Goal: Task Accomplishment & Management: Use online tool/utility

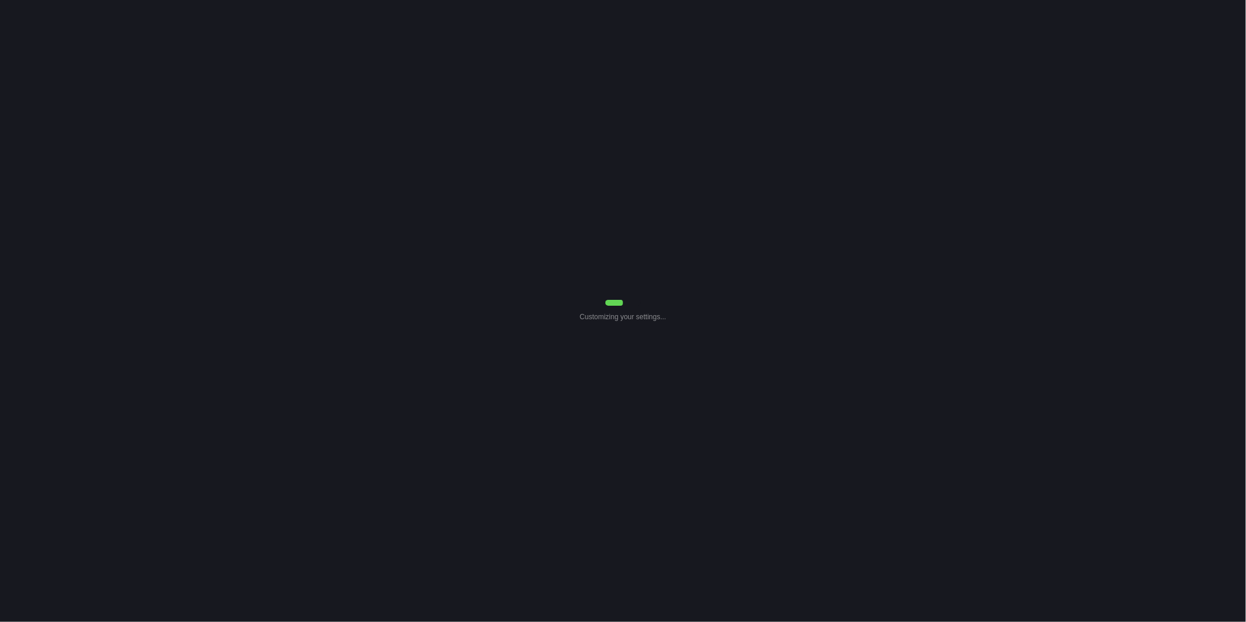
select select "0"
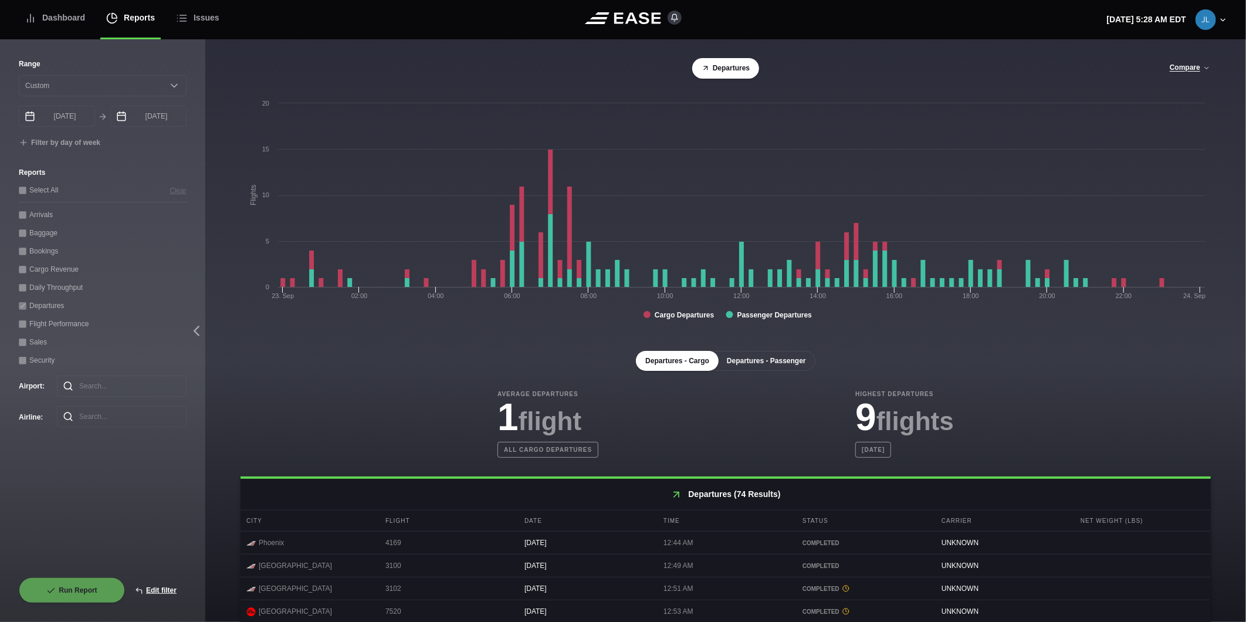
click at [793, 362] on button "Departures - Passenger" at bounding box center [767, 361] width 98 height 20
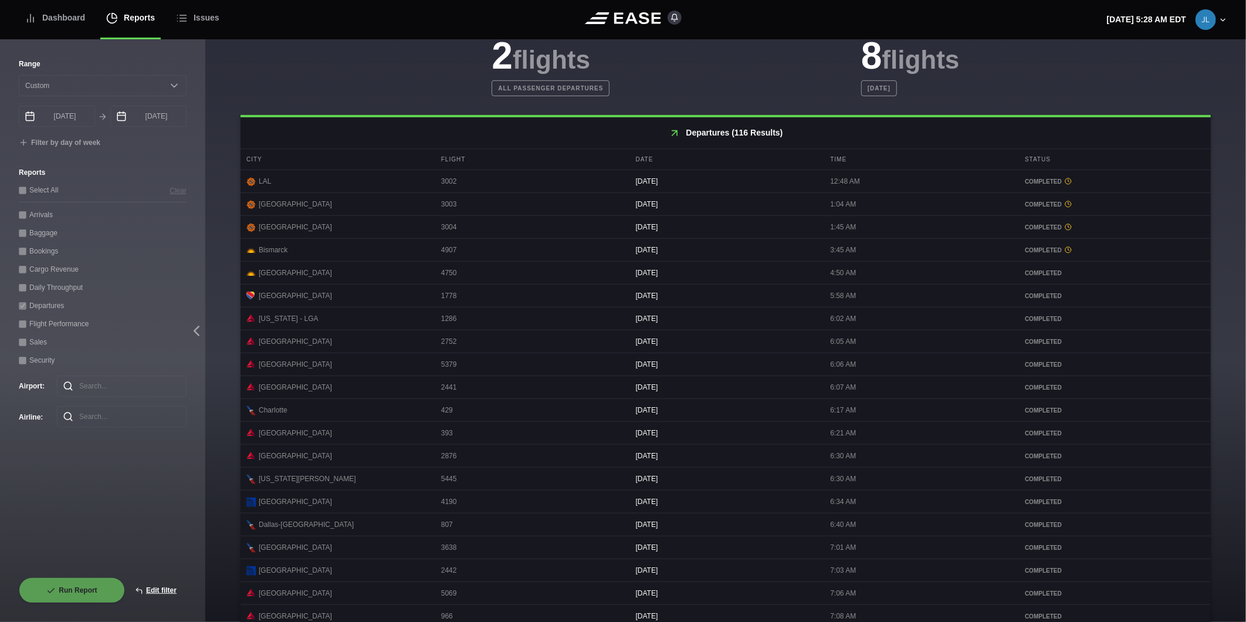
scroll to position [411, 0]
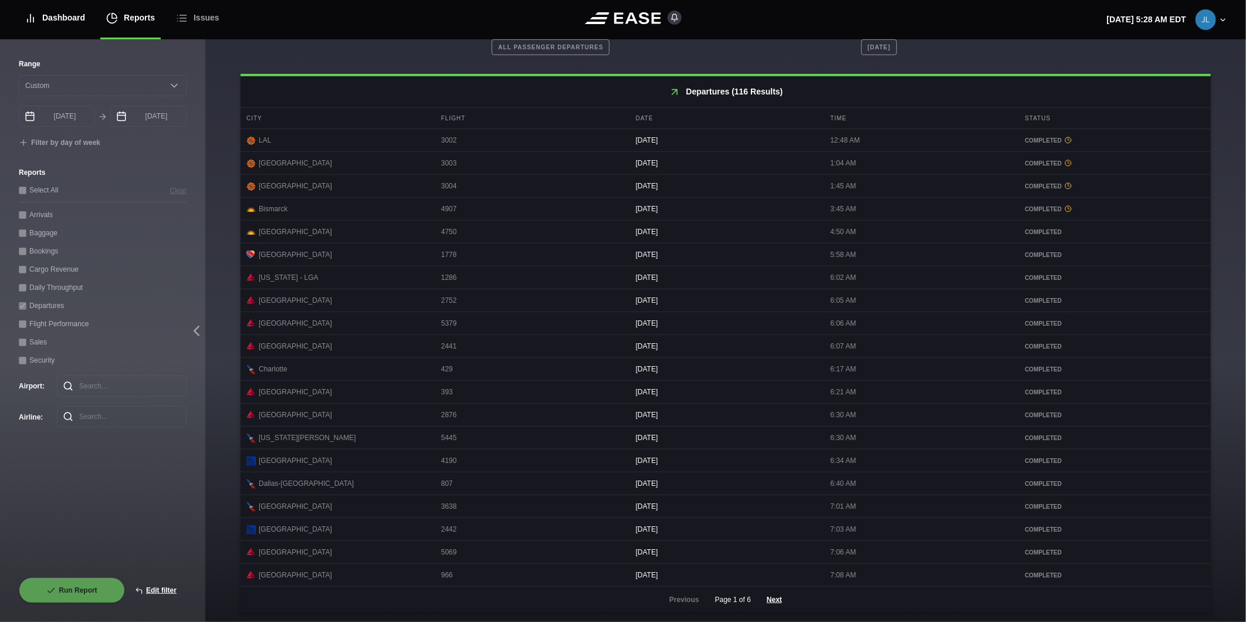
click at [74, 21] on div "Dashboard" at bounding box center [55, 17] width 60 height 39
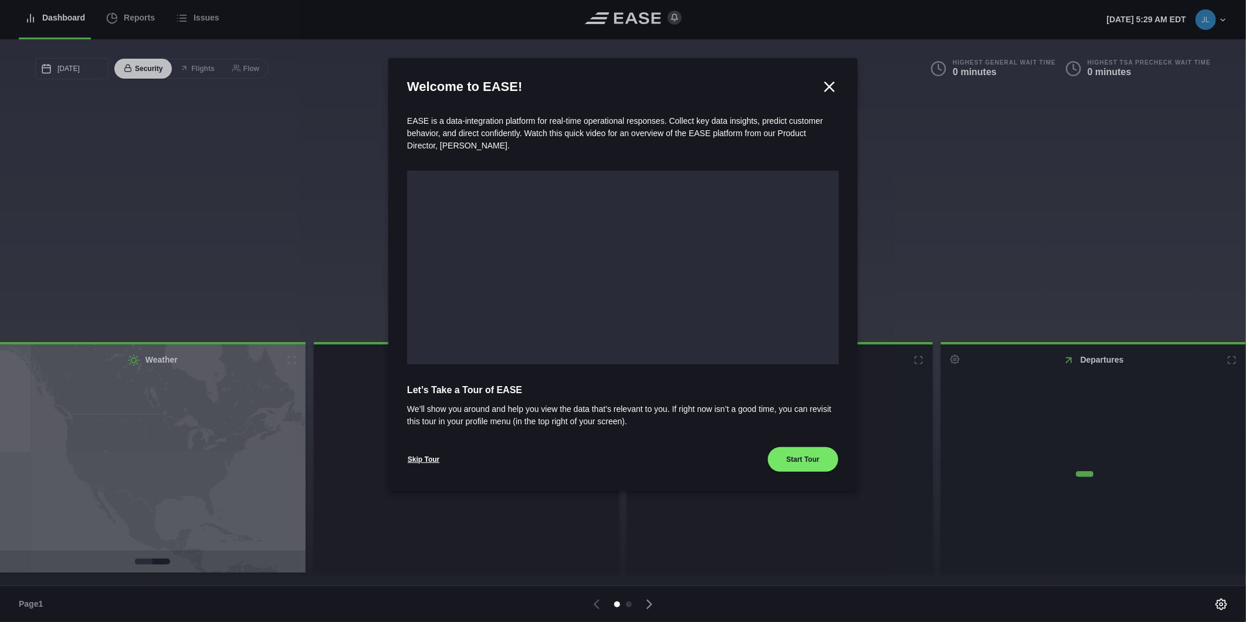
click at [130, 19] on div at bounding box center [623, 311] width 1246 height 622
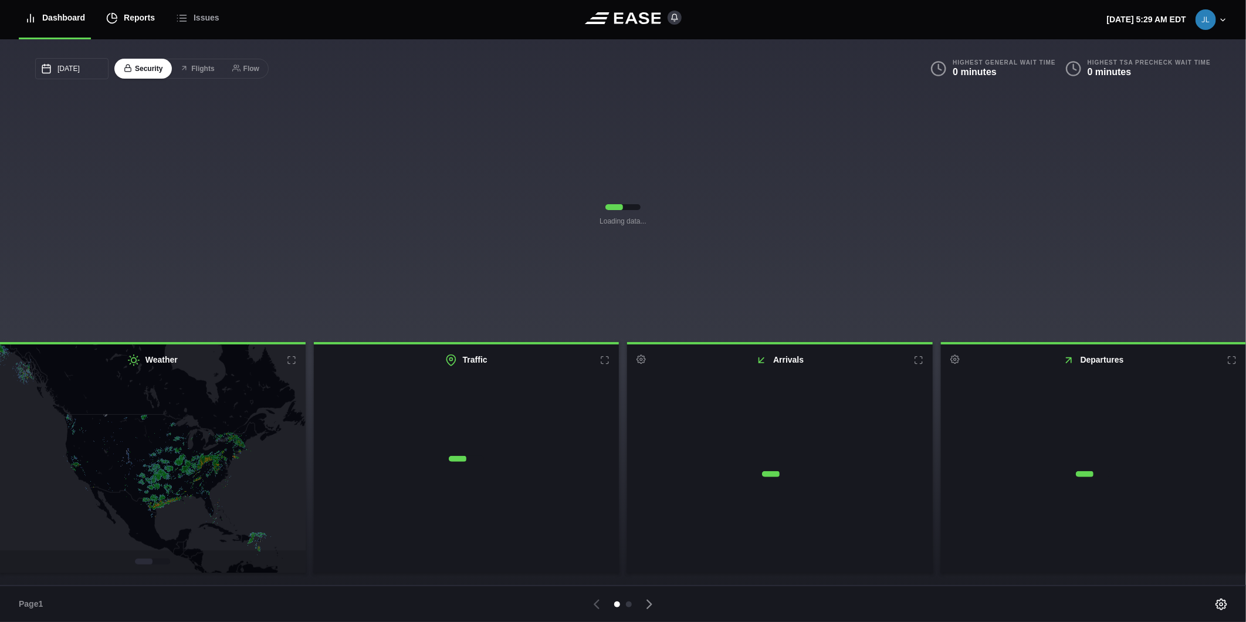
click at [127, 21] on div "Reports" at bounding box center [130, 17] width 49 height 39
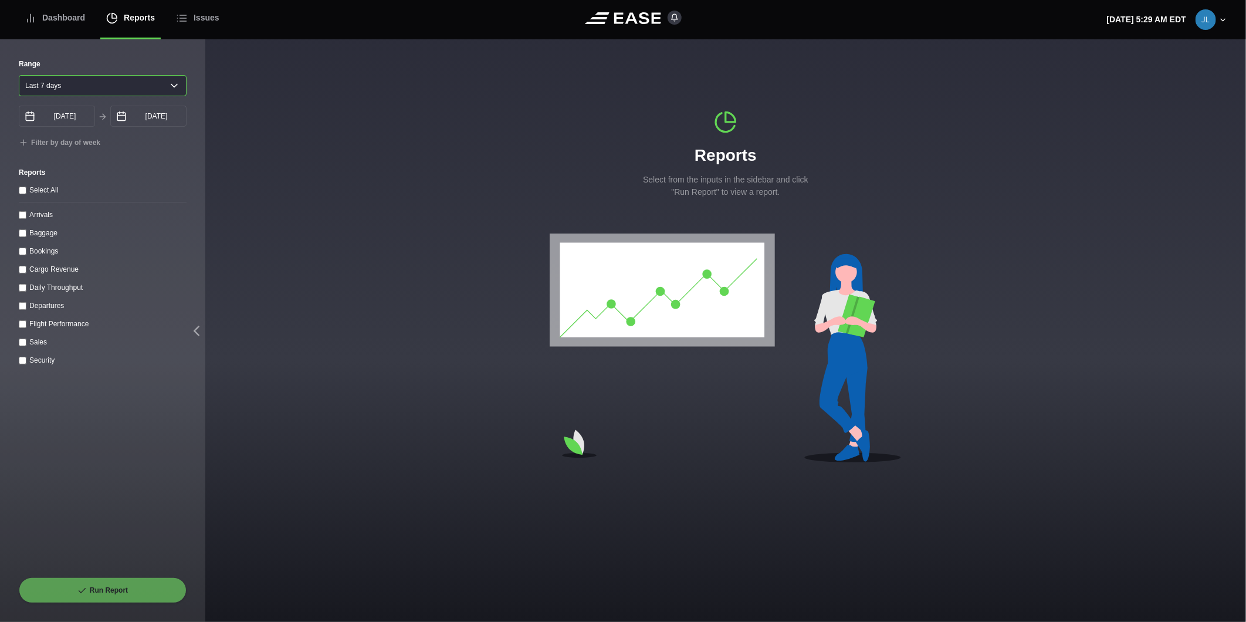
click at [55, 86] on select "[DATE] Last 7 days Last 14 days Last 30 days Last 6 weeks" at bounding box center [103, 85] width 168 height 21
select select "1"
click at [19, 75] on select "[DATE] Last 7 days Last 14 days Last 30 days Last 6 weeks" at bounding box center [103, 85] width 168 height 21
type input "[DATE]"
click at [25, 309] on input "Departures" at bounding box center [23, 306] width 8 height 8
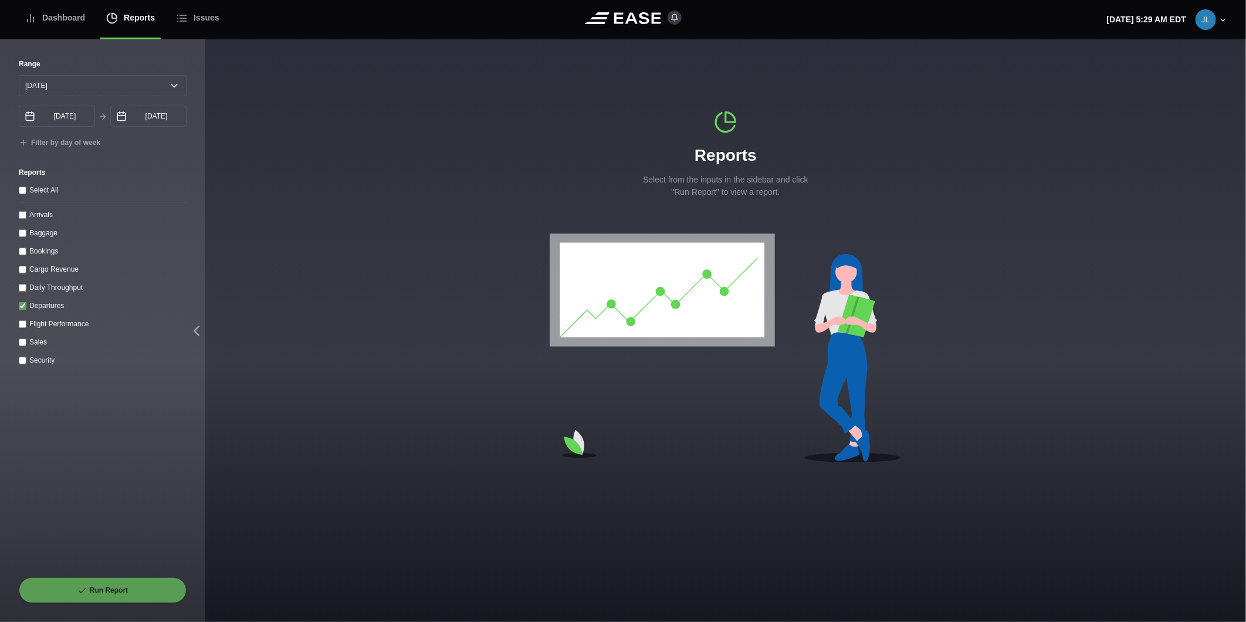
checkbox input "true"
click at [120, 583] on button "Run Report" at bounding box center [103, 590] width 168 height 26
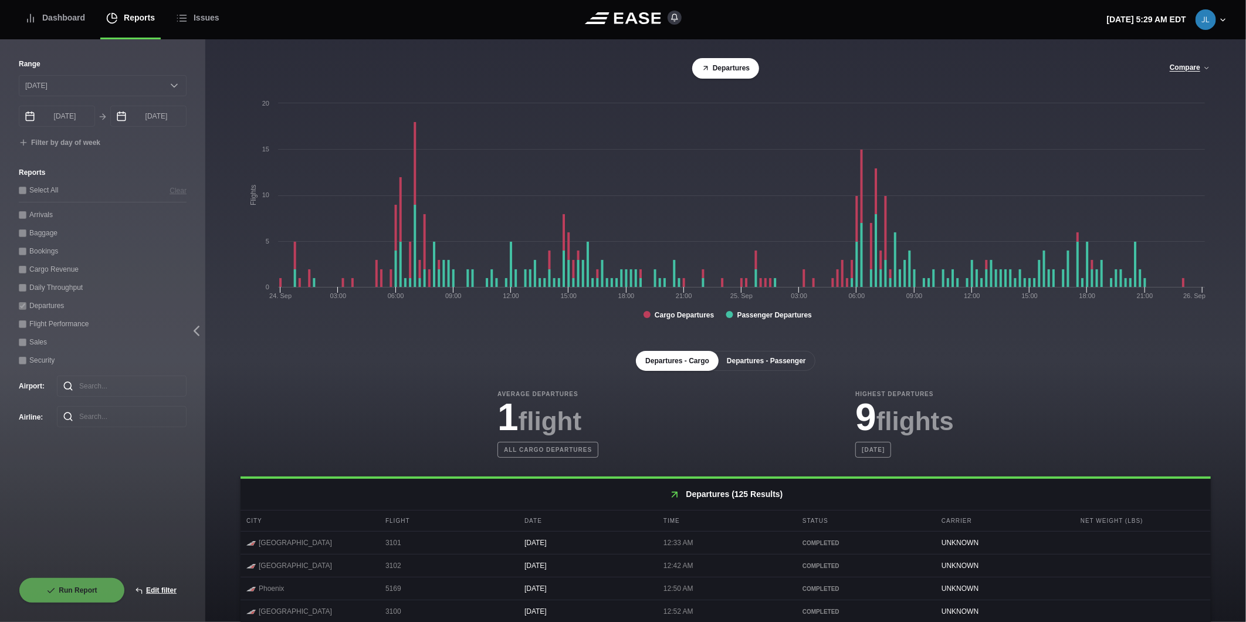
click at [759, 366] on button "Departures - Passenger" at bounding box center [767, 361] width 98 height 20
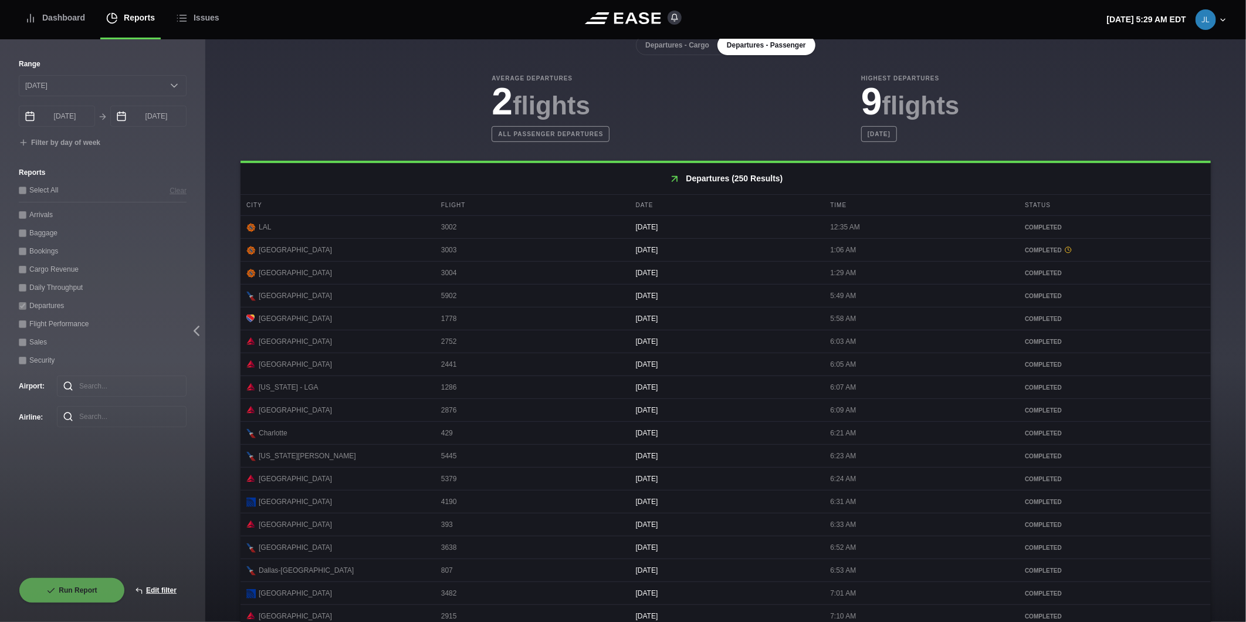
scroll to position [411, 0]
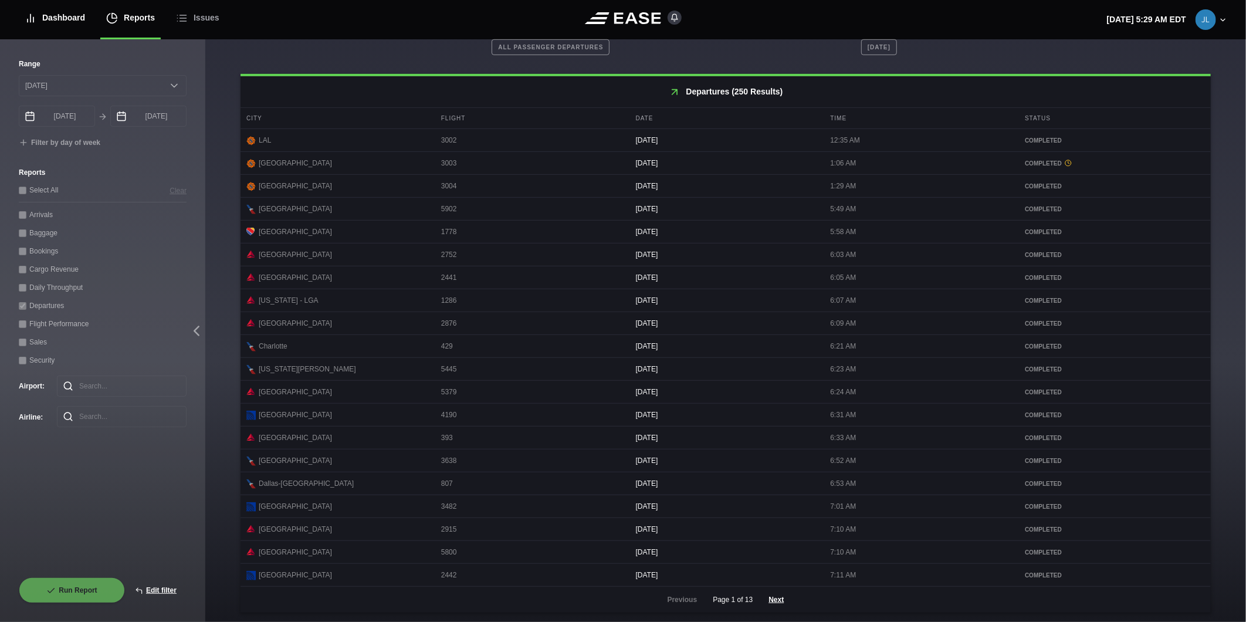
click at [49, 19] on div "Dashboard" at bounding box center [55, 17] width 60 height 39
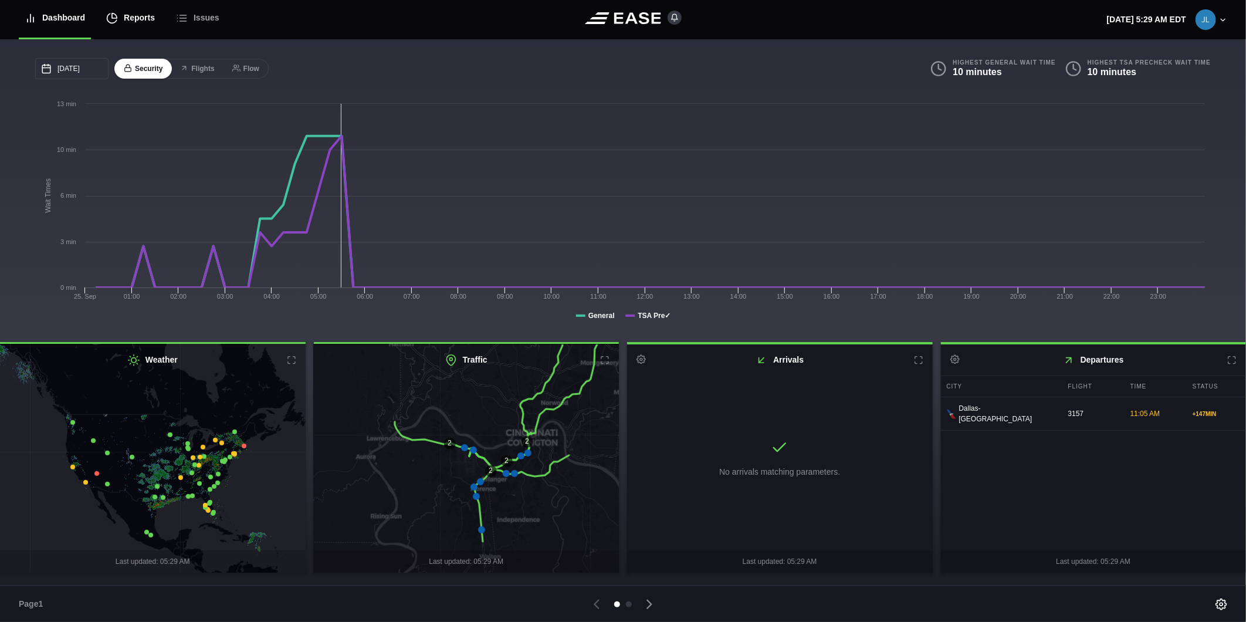
click at [130, 19] on div "Reports" at bounding box center [130, 17] width 49 height 39
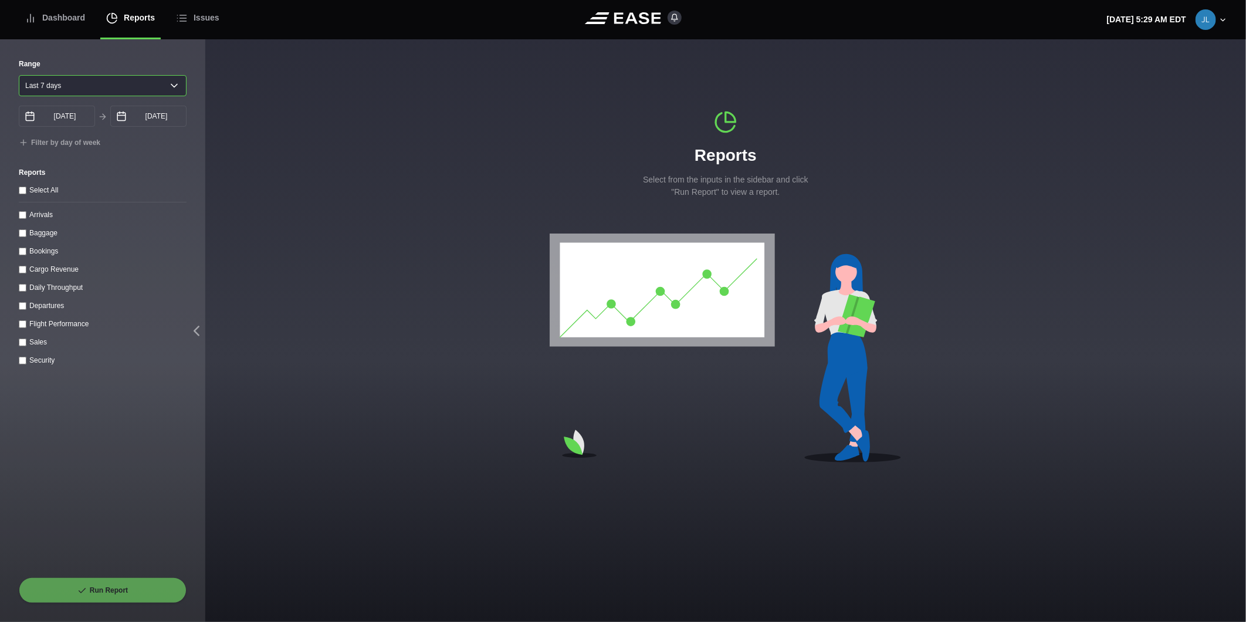
click at [103, 83] on select "[DATE] Last 7 days Last 14 days Last 30 days Last 6 weeks" at bounding box center [103, 85] width 168 height 21
select select "1"
click at [19, 75] on select "[DATE] Last 7 days Last 14 days Last 30 days Last 6 weeks" at bounding box center [103, 85] width 168 height 21
type input "[DATE]"
click at [19, 216] on input "Arrivals" at bounding box center [23, 215] width 8 height 8
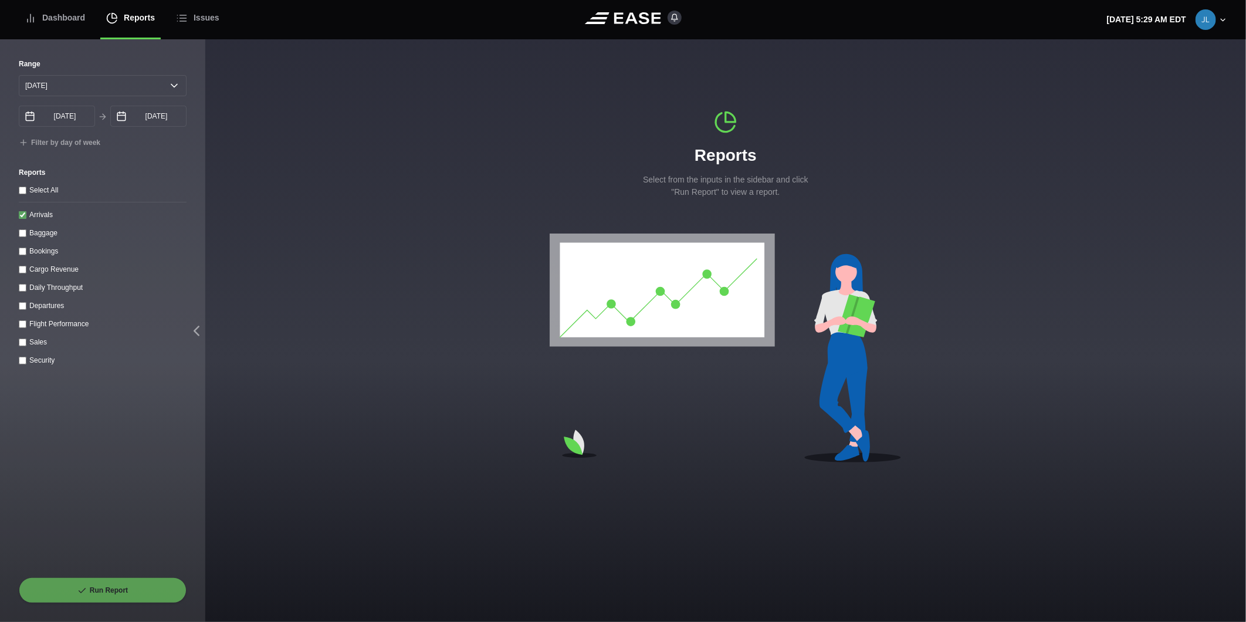
checkbox input "true"
click at [139, 120] on input "[DATE]" at bounding box center [148, 116] width 76 height 21
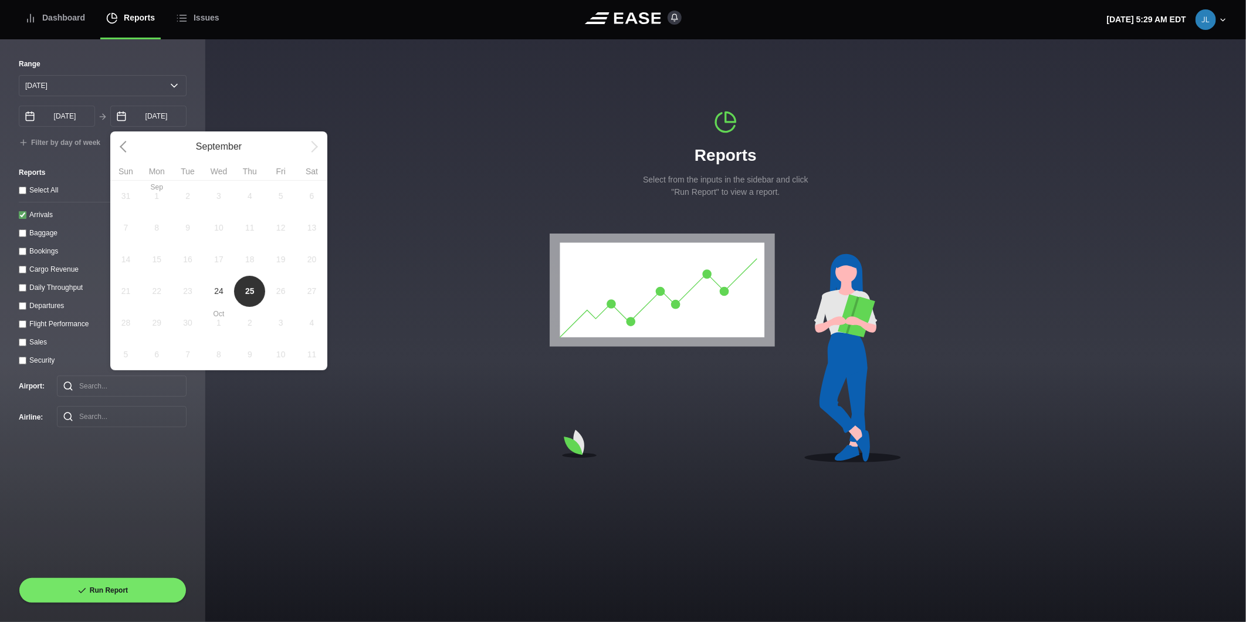
click at [210, 296] on span "24" at bounding box center [219, 291] width 31 height 32
type input "[DATE]"
select select "0"
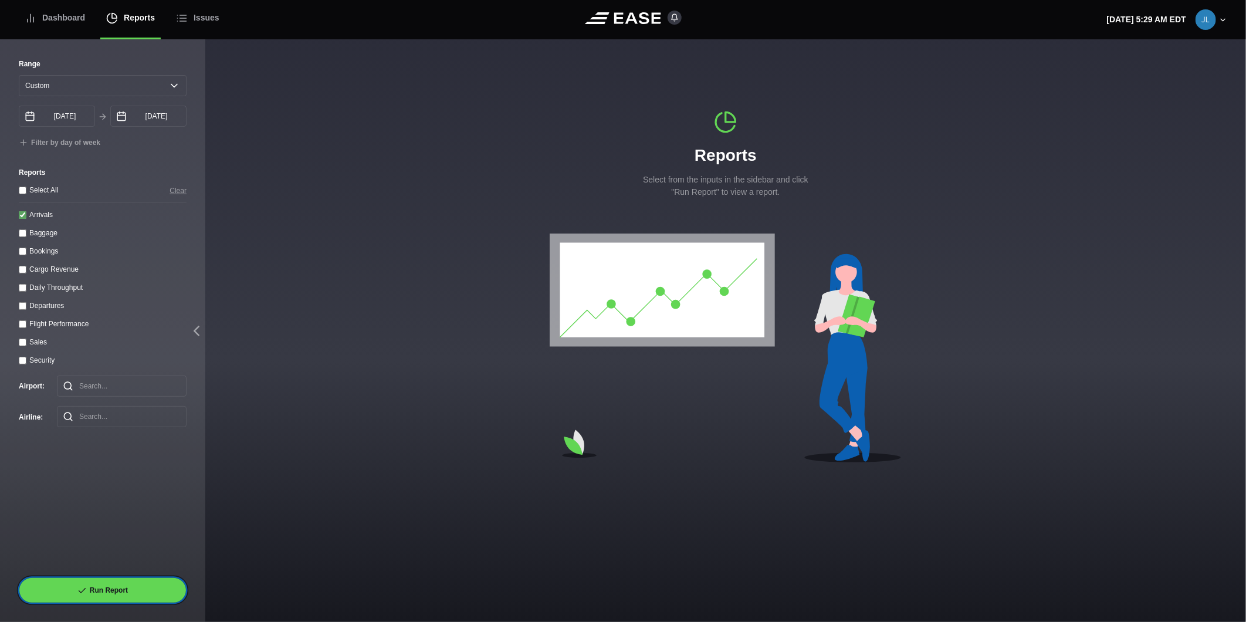
click at [143, 590] on button "Run Report" at bounding box center [103, 590] width 168 height 26
select select "0"
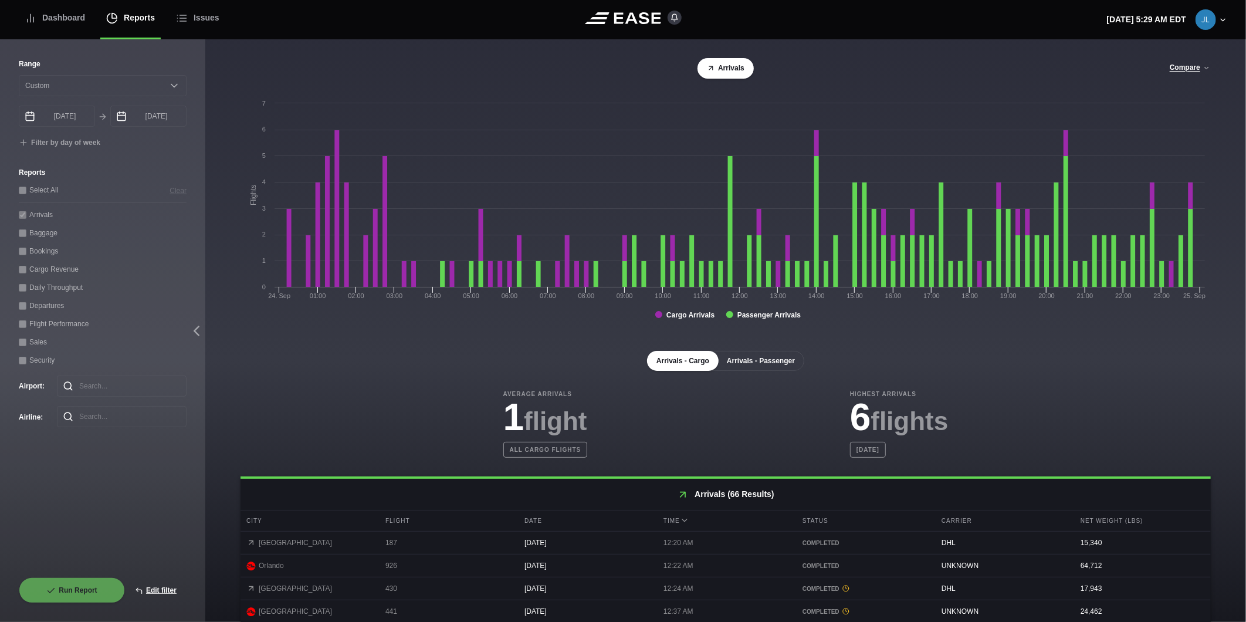
click at [733, 364] on button "Arrivals - Passenger" at bounding box center [761, 361] width 87 height 20
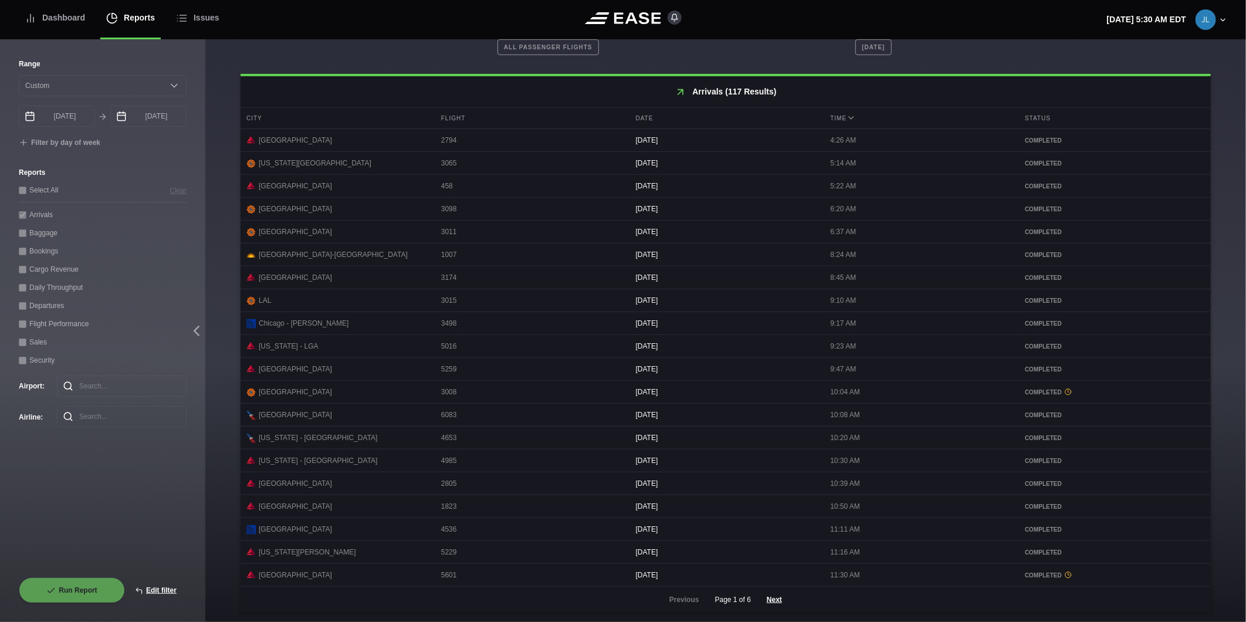
scroll to position [411, 0]
click at [766, 599] on button "Next" at bounding box center [774, 600] width 35 height 26
click at [769, 603] on button "Next" at bounding box center [774, 600] width 35 height 26
click at [769, 601] on button "Next" at bounding box center [774, 600] width 35 height 26
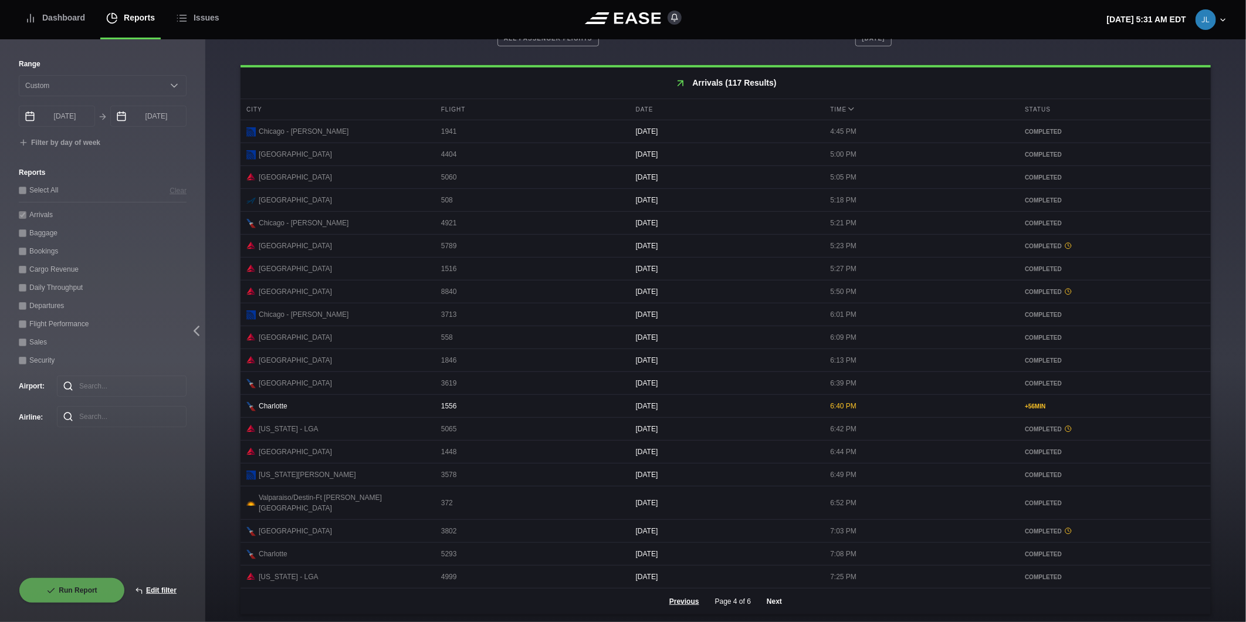
click at [769, 604] on button "Next" at bounding box center [774, 601] width 35 height 26
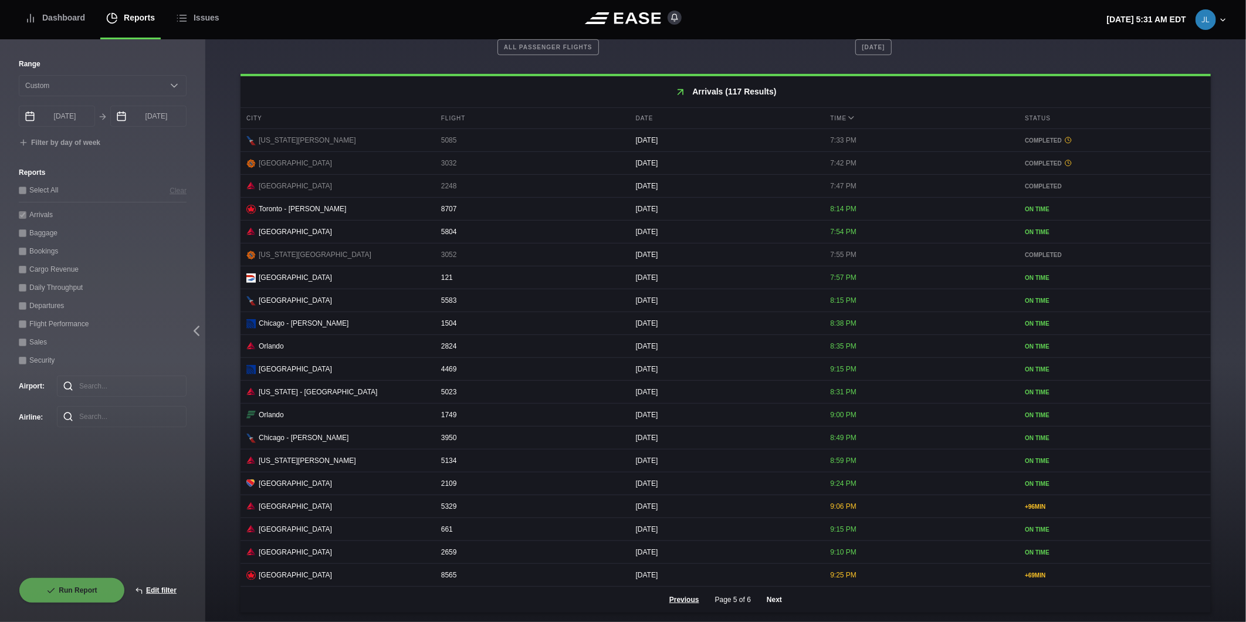
click at [769, 600] on button "Next" at bounding box center [774, 600] width 35 height 26
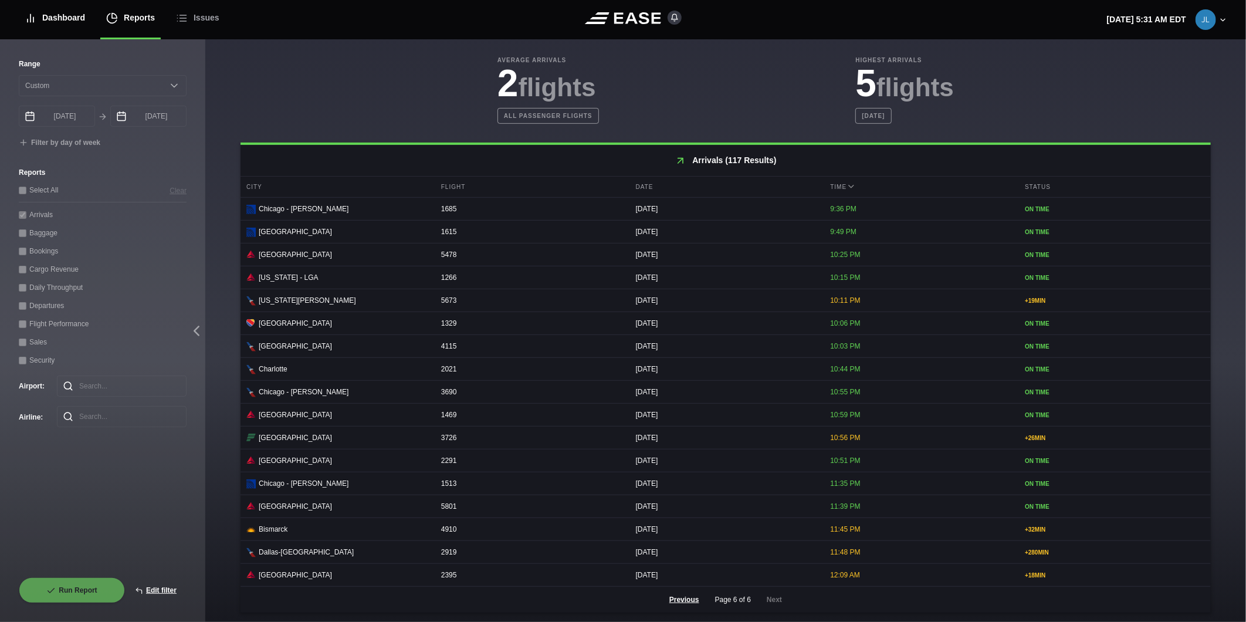
click at [57, 28] on div "Dashboard" at bounding box center [55, 17] width 60 height 39
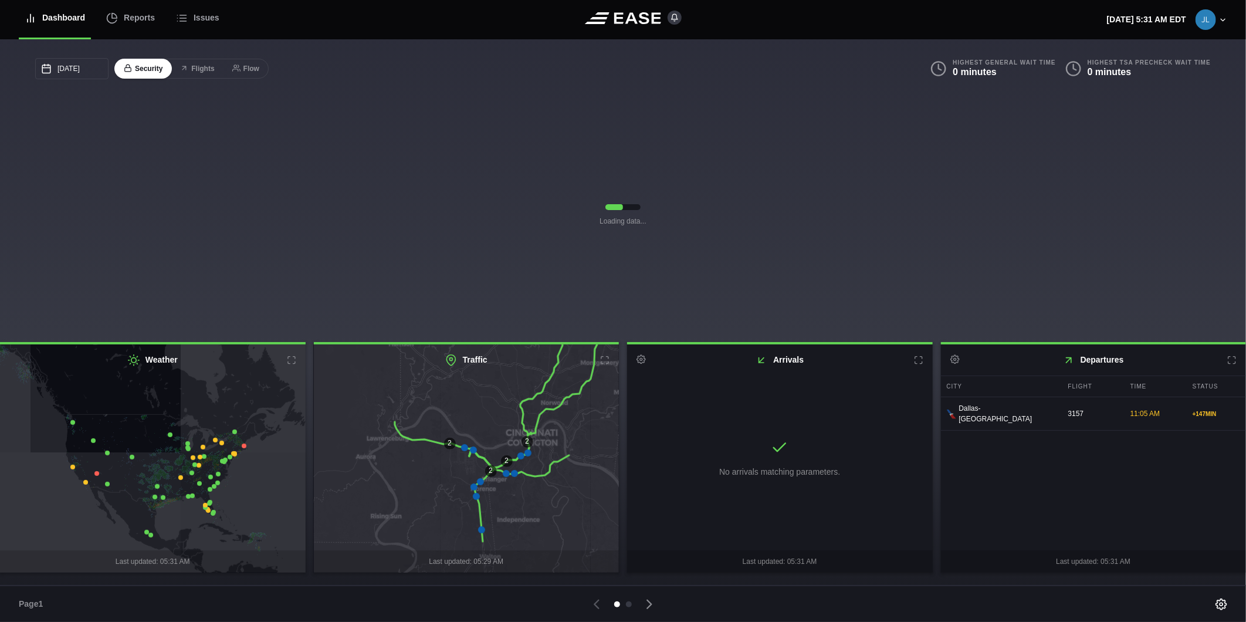
click at [130, 22] on div "Reports" at bounding box center [130, 17] width 49 height 39
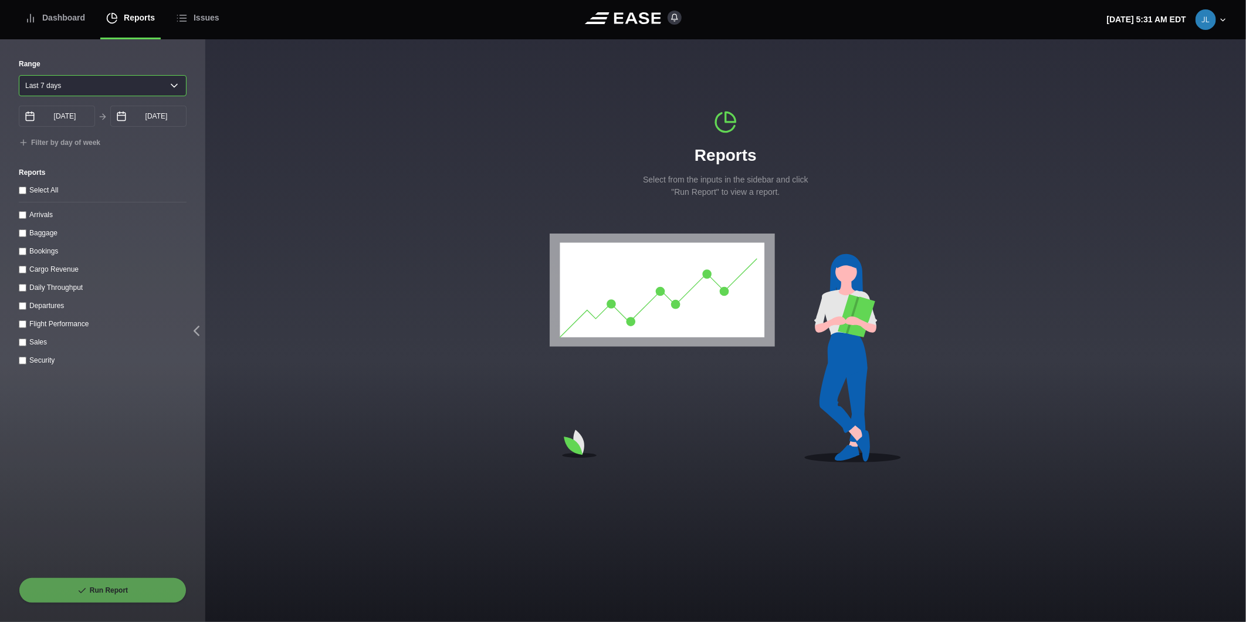
click at [57, 90] on select "[DATE] Last 7 days Last 14 days Last 30 days Last 6 weeks" at bounding box center [103, 85] width 168 height 21
select select "1"
click at [19, 75] on select "[DATE] Last 7 days Last 14 days Last 30 days Last 6 weeks" at bounding box center [103, 85] width 168 height 21
type input "[DATE]"
click at [133, 113] on input "[DATE]" at bounding box center [148, 116] width 76 height 21
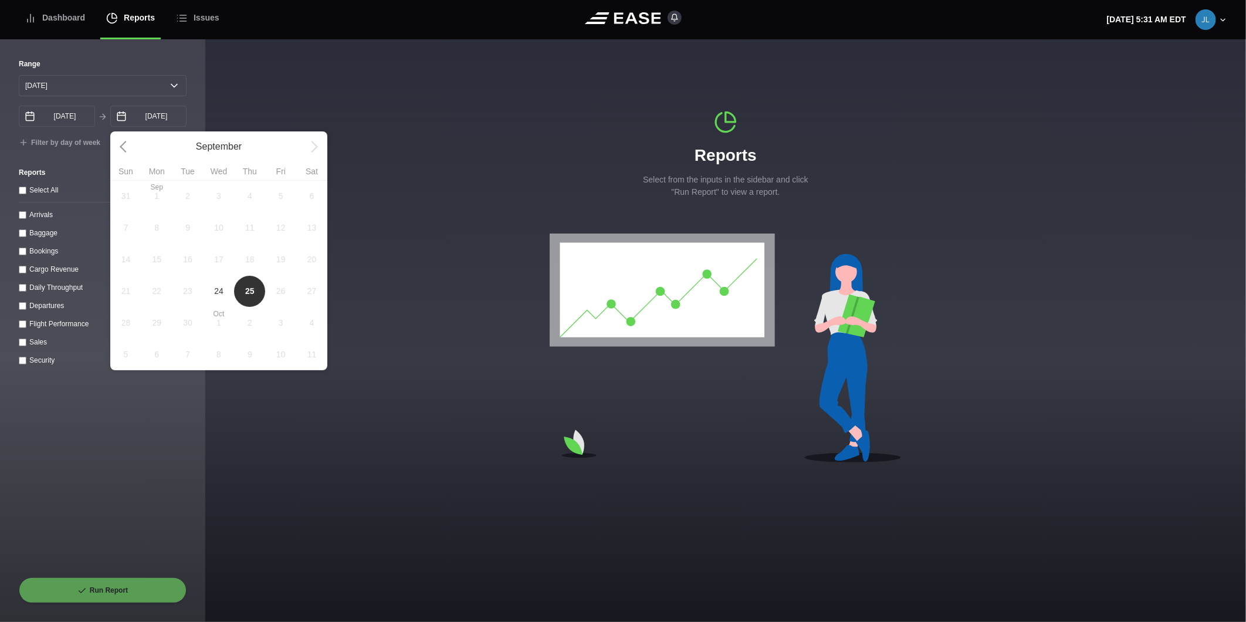
click at [219, 296] on span "24" at bounding box center [218, 291] width 9 height 12
type input "[DATE]"
select select "0"
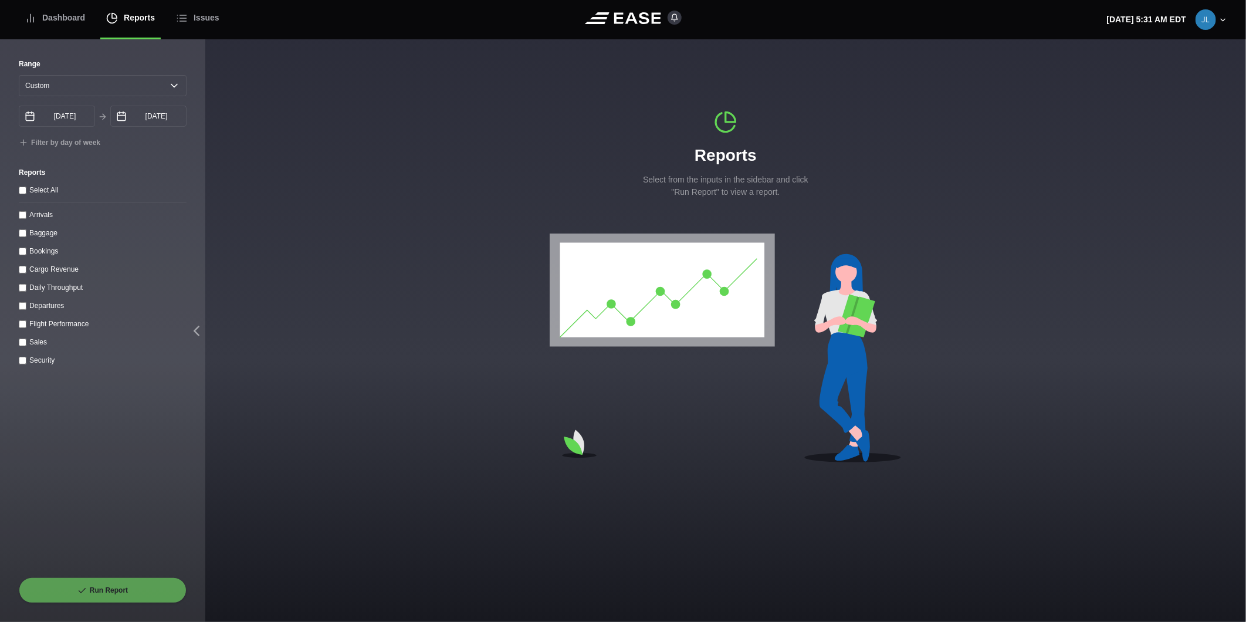
drag, startPoint x: 22, startPoint y: 306, endPoint x: 30, endPoint y: 410, distance: 103.5
click at [22, 307] on input "Departures" at bounding box center [23, 306] width 8 height 8
checkbox input "true"
click at [104, 591] on button "Run Report" at bounding box center [103, 590] width 168 height 26
select select "0"
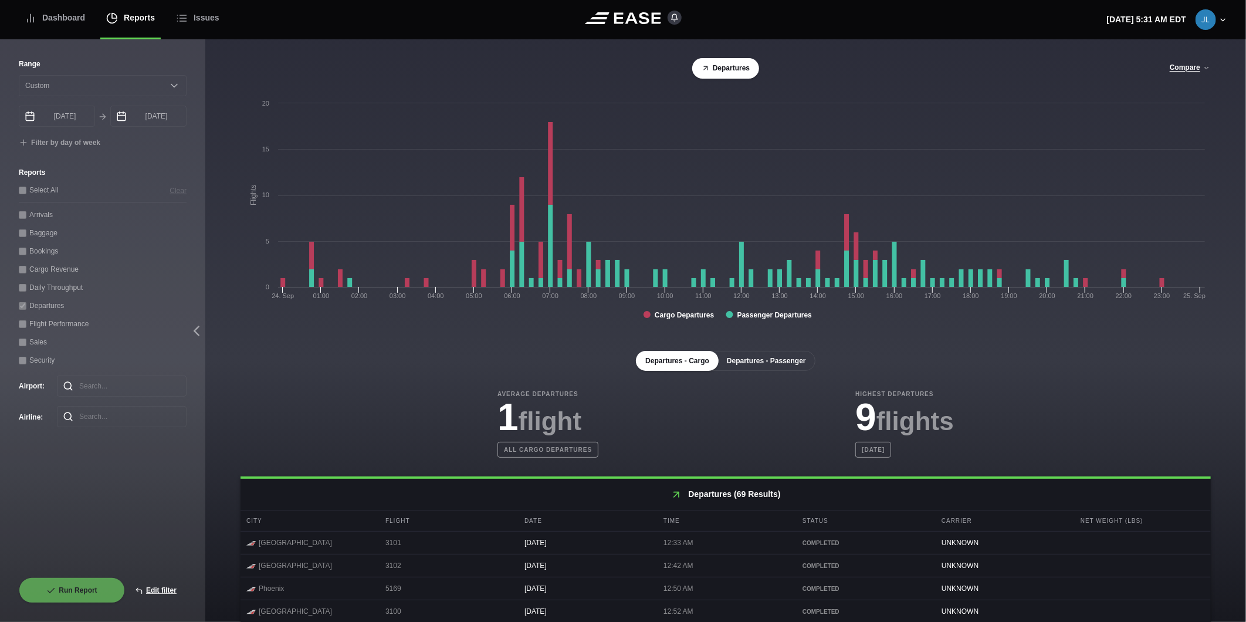
click at [776, 365] on button "Departures - Passenger" at bounding box center [767, 361] width 98 height 20
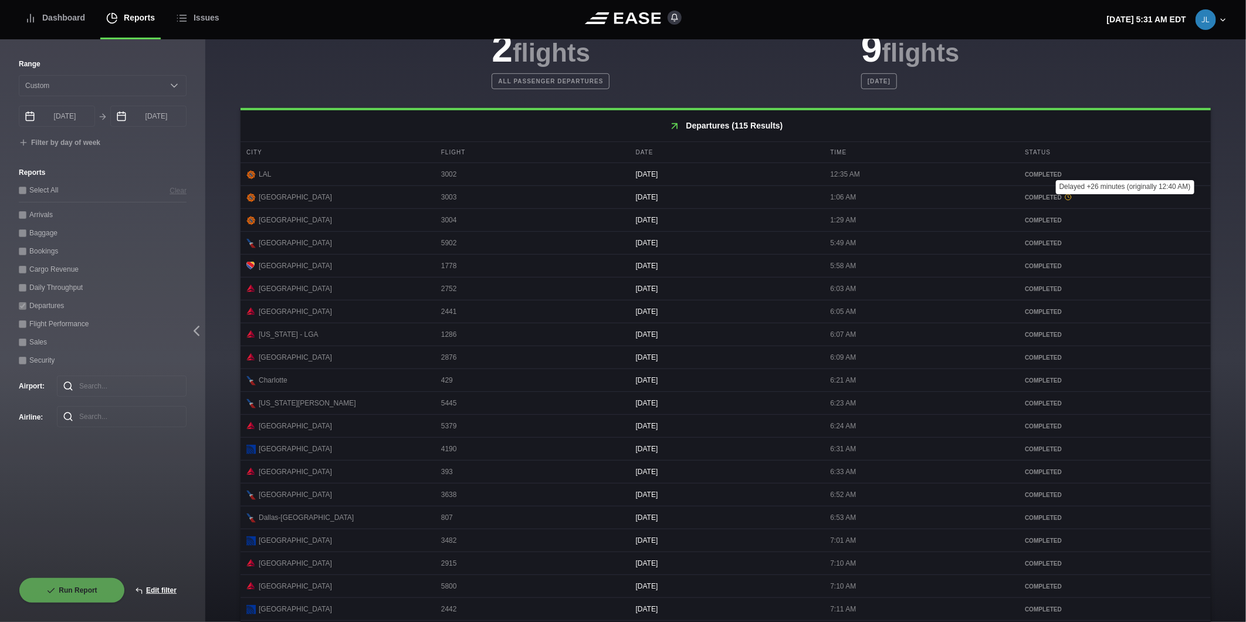
scroll to position [411, 0]
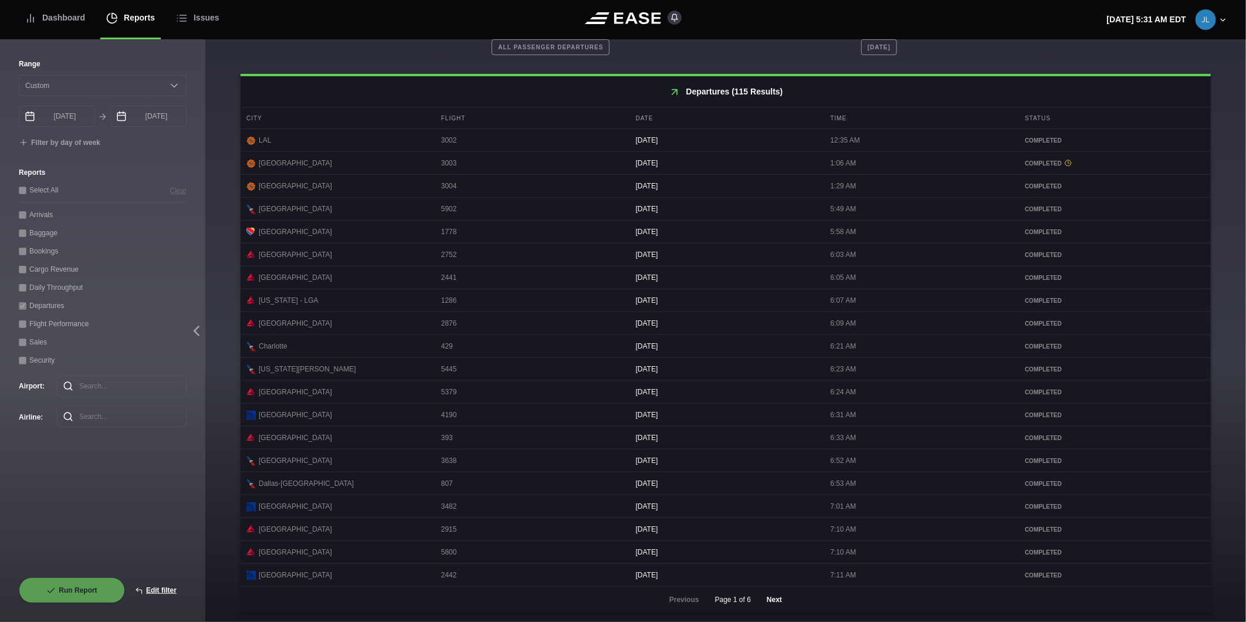
click at [760, 602] on button "Next" at bounding box center [774, 600] width 35 height 26
click at [762, 601] on button "Next" at bounding box center [774, 600] width 35 height 26
click at [769, 595] on button "Next" at bounding box center [774, 600] width 35 height 26
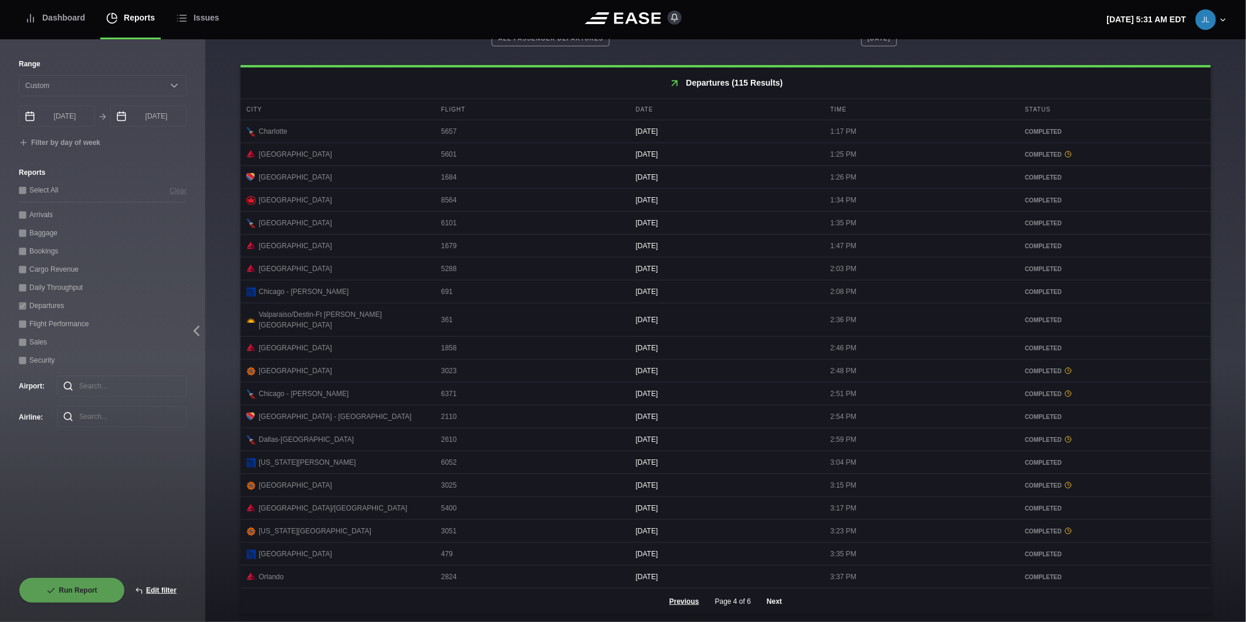
click at [769, 600] on button "Next" at bounding box center [774, 601] width 35 height 26
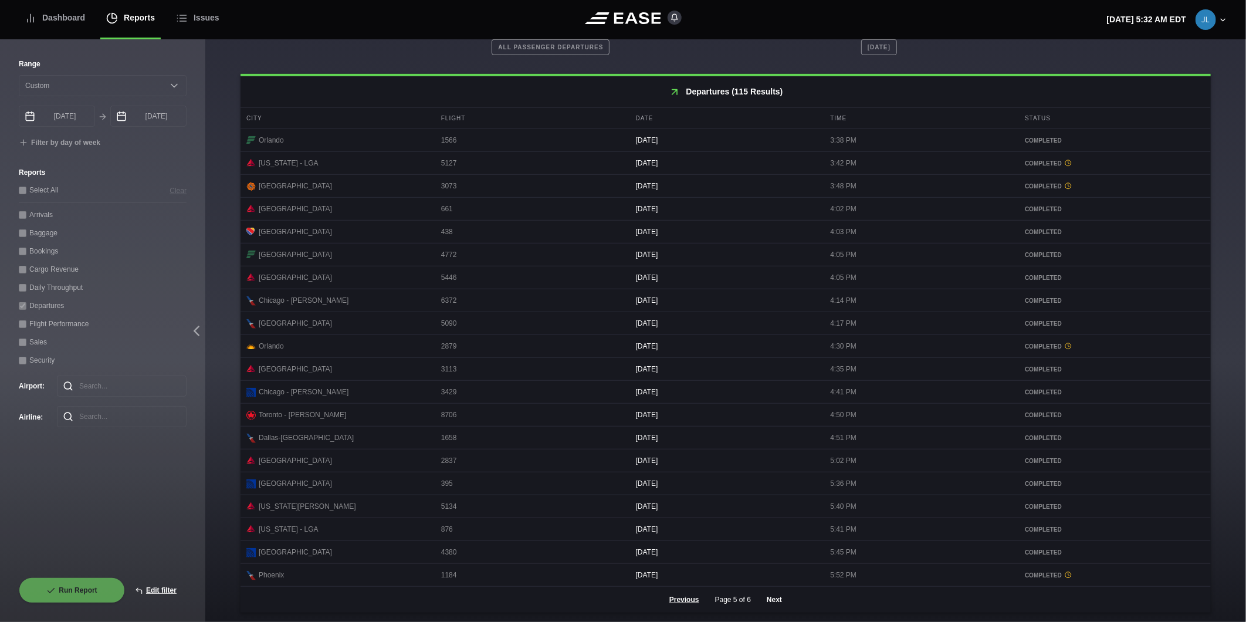
click at [773, 595] on button "Next" at bounding box center [774, 600] width 35 height 26
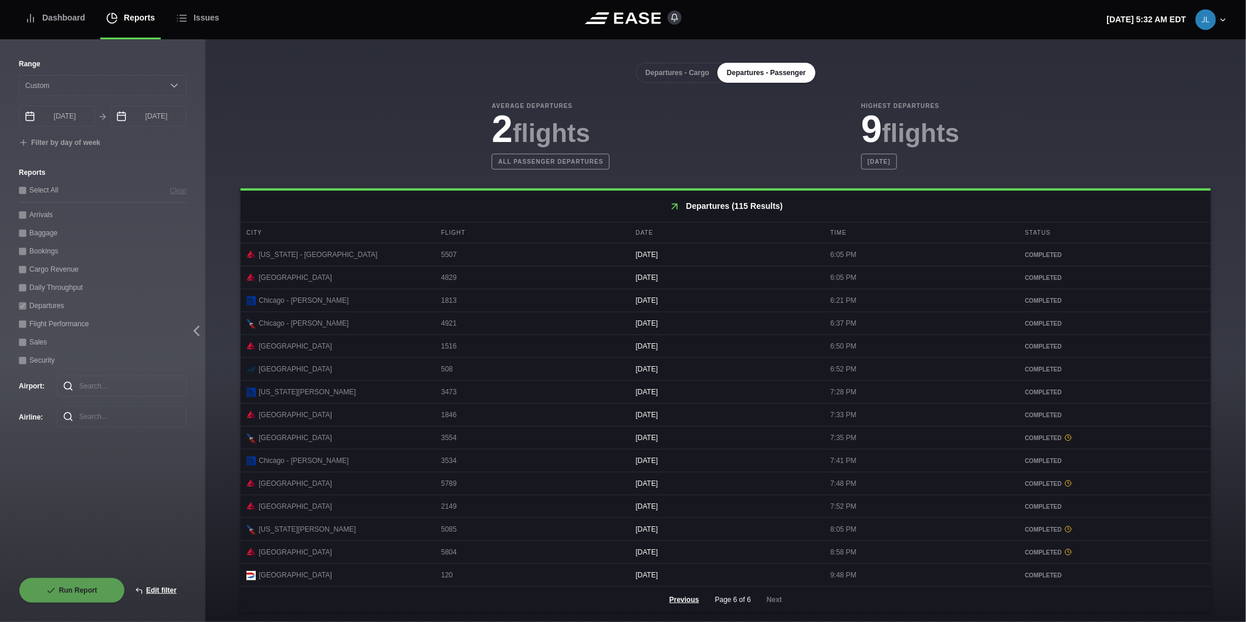
scroll to position [295, 0]
drag, startPoint x: 1057, startPoint y: 544, endPoint x: 1057, endPoint y: 550, distance: 6.5
click at [1057, 550] on div "COMPLETED" at bounding box center [1115, 552] width 192 height 21
click at [60, 9] on div "Dashboard" at bounding box center [55, 17] width 60 height 39
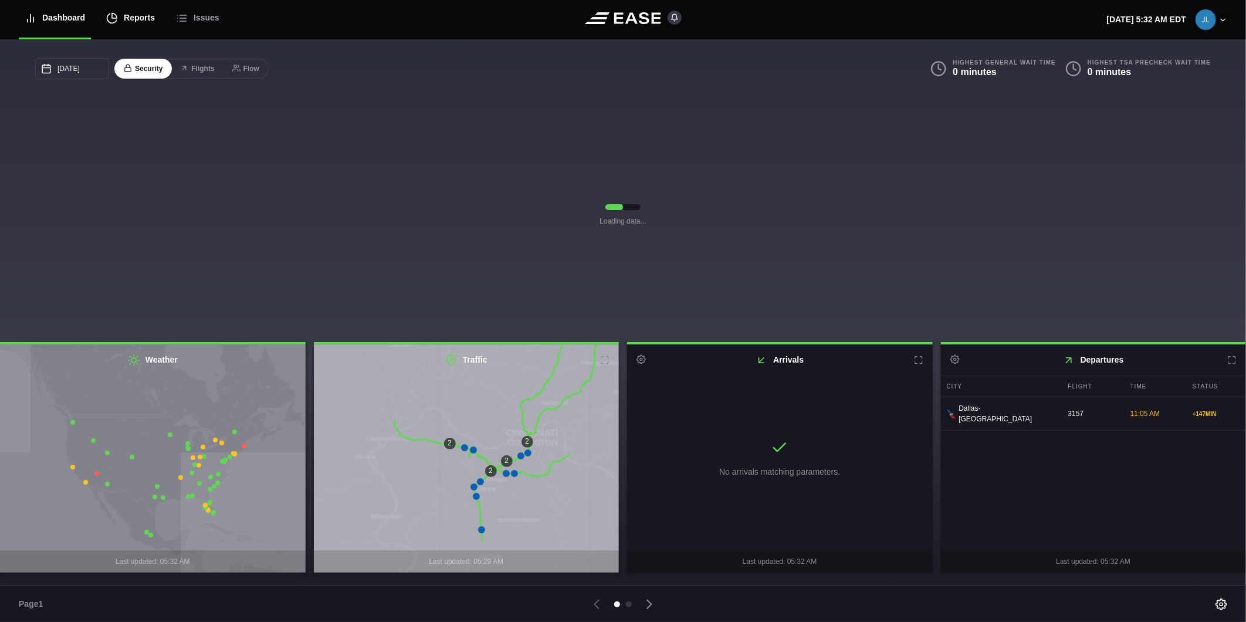
click at [124, 16] on div "Reports" at bounding box center [130, 17] width 49 height 39
select select "7"
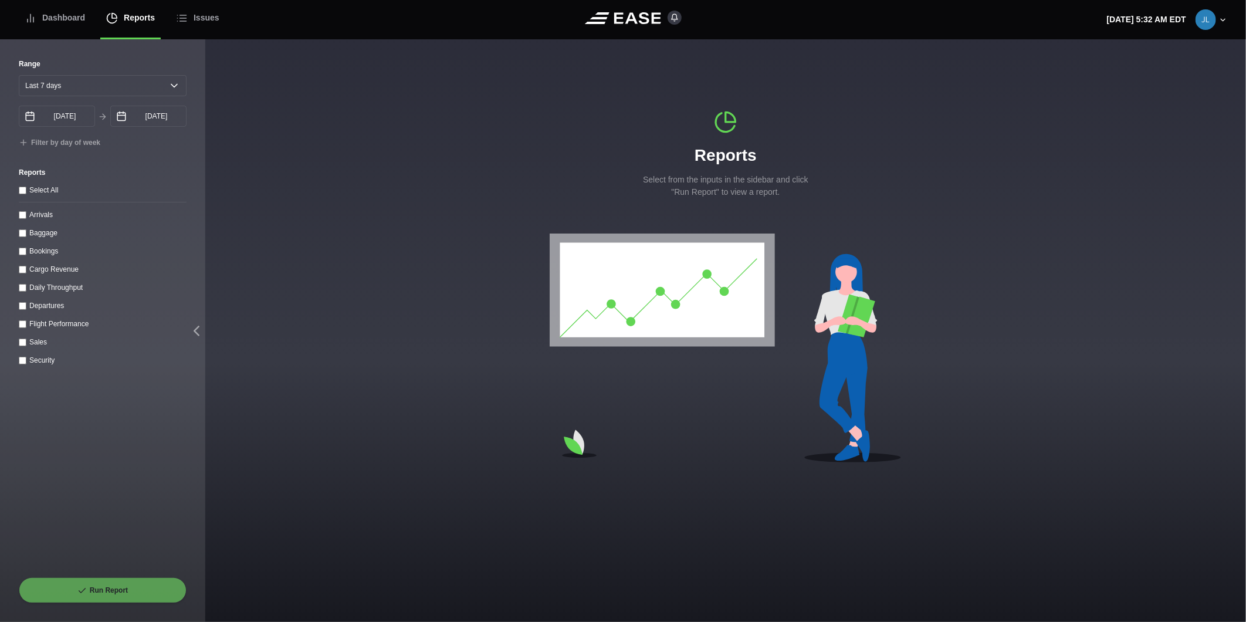
click at [38, 297] on div "Select All Arrivals Baggage Bookings Cargo Revenue Daily Throughput Departures …" at bounding box center [103, 275] width 168 height 182
click at [39, 292] on label "Daily Throughput" at bounding box center [55, 287] width 53 height 8
click at [26, 292] on throughput "Daily Throughput" at bounding box center [23, 288] width 8 height 8
checkbox throughput "true"
click at [128, 84] on select "[DATE] Last 7 days Last 14 days Last 30 days Last 6 weeks" at bounding box center [103, 85] width 168 height 21
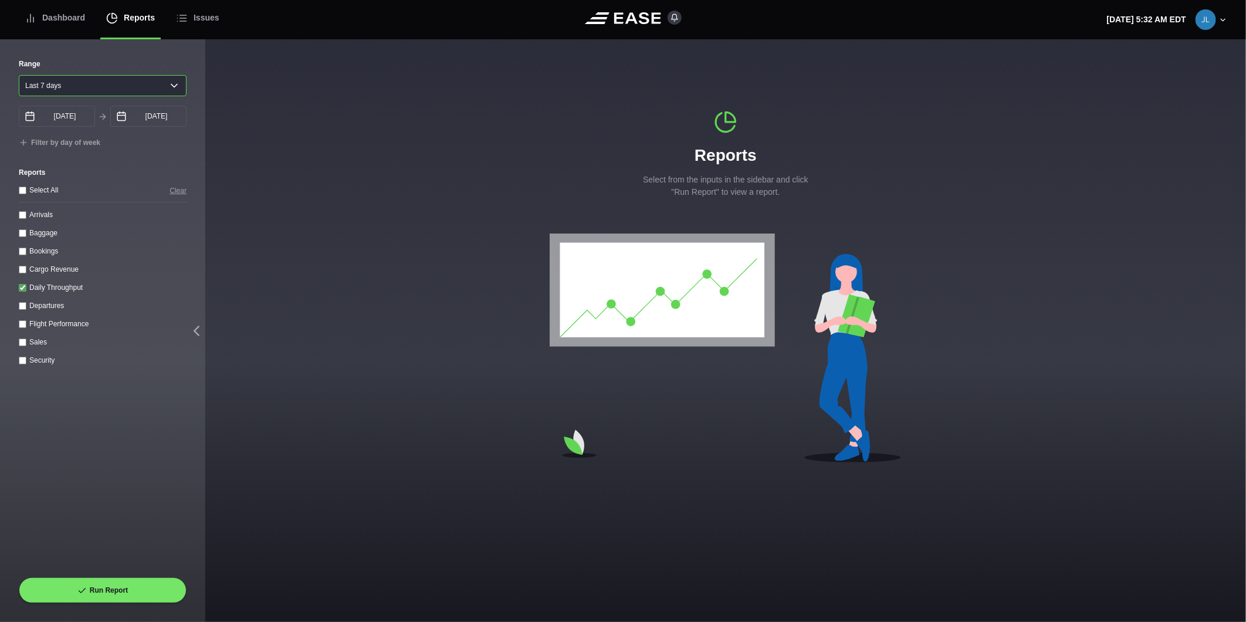
select select "30"
click at [19, 75] on select "[DATE] Last 7 days Last 14 days Last 30 days Last 6 weeks" at bounding box center [103, 85] width 168 height 21
type input "[DATE]"
click at [116, 587] on button "Run Report" at bounding box center [103, 590] width 168 height 26
select select "30"
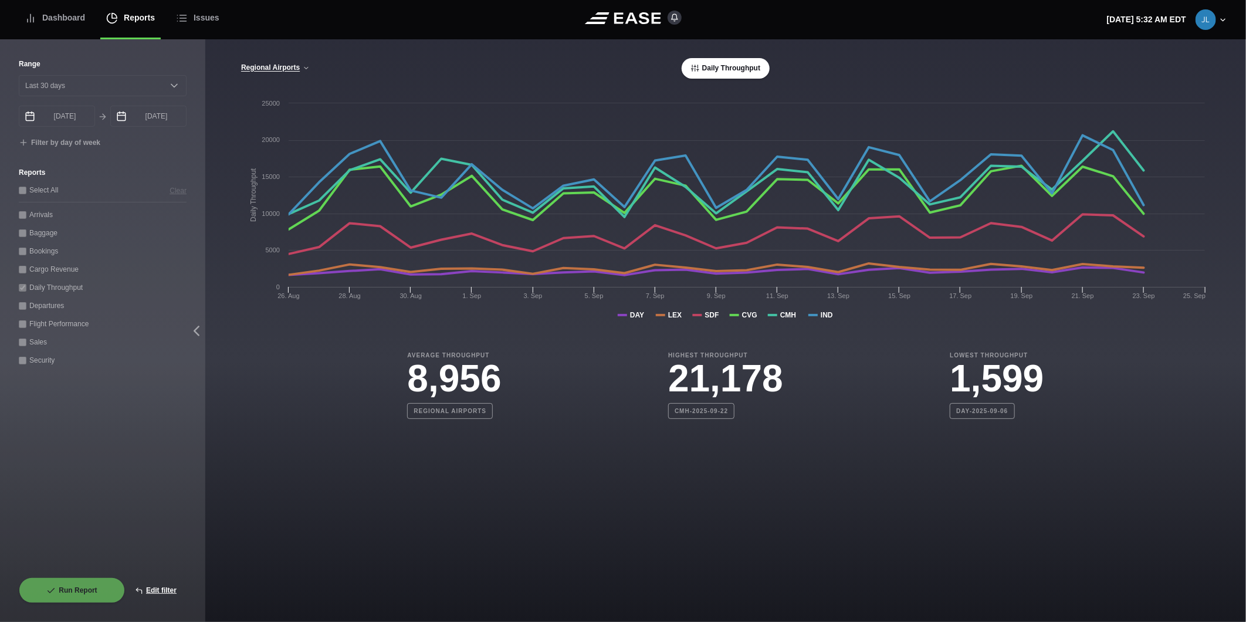
click at [282, 74] on div "[GEOGRAPHIC_DATA] CVG Only All Airports Daily Throughput" at bounding box center [726, 68] width 970 height 21
click at [282, 69] on button "Regional Airports" at bounding box center [276, 68] width 70 height 8
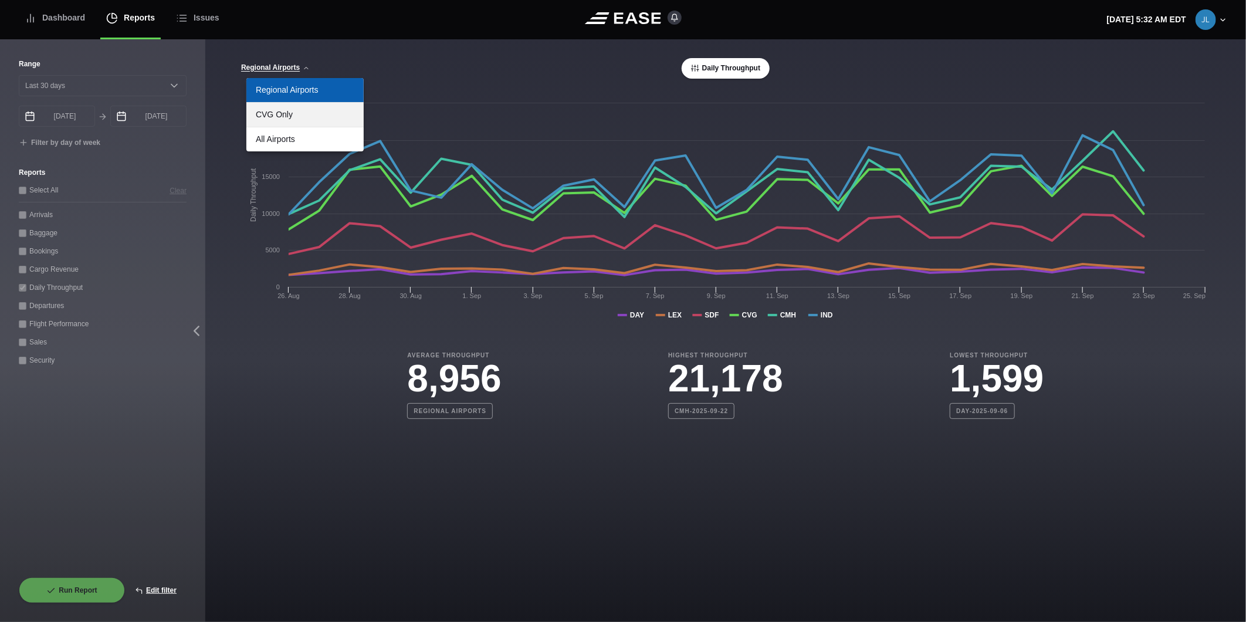
click at [285, 112] on link "CVG Only" at bounding box center [304, 115] width 117 height 24
